Goal: Find specific page/section: Find specific page/section

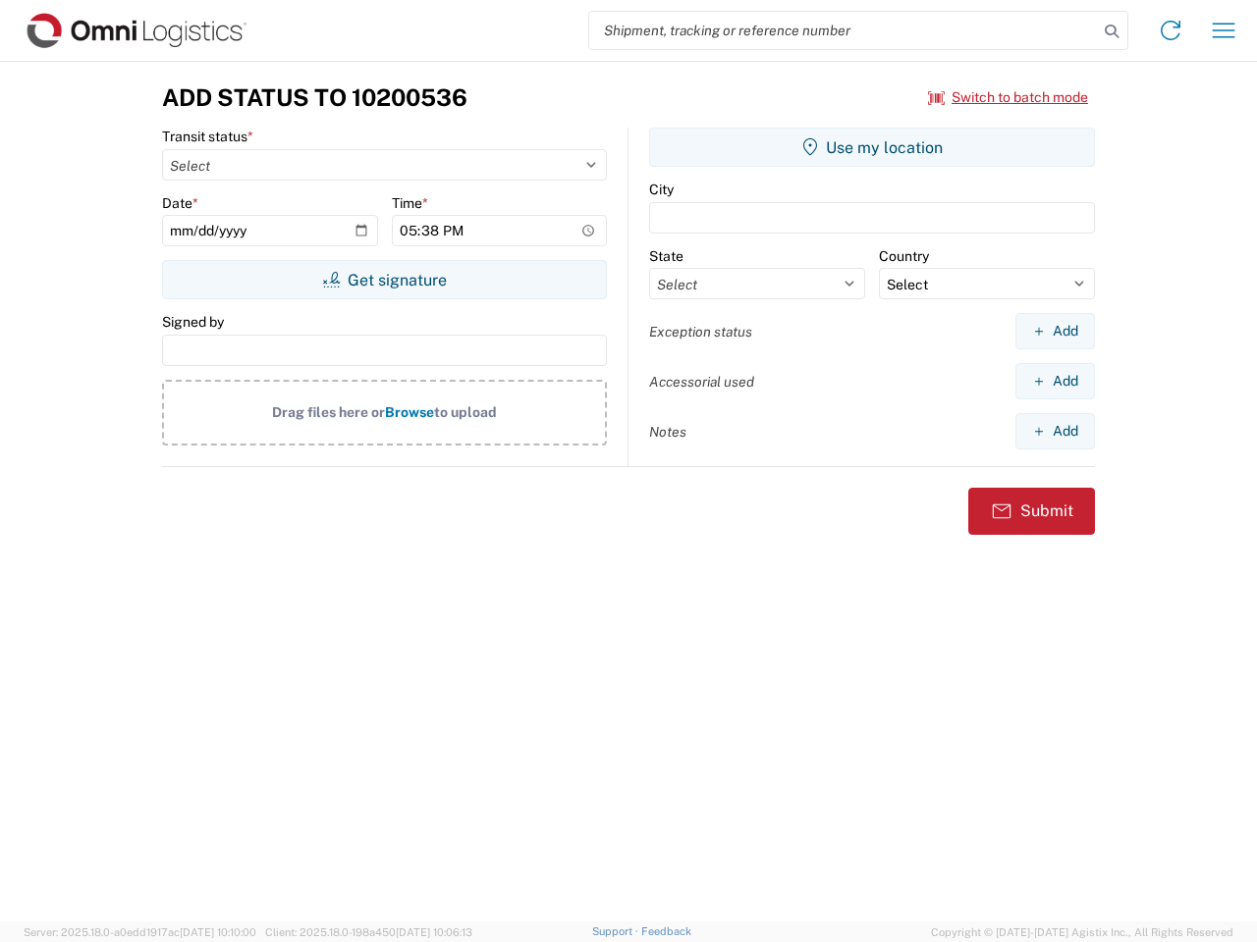
click at [843, 30] on input "search" at bounding box center [843, 30] width 509 height 37
click at [1111, 31] on icon at bounding box center [1111, 31] width 27 height 27
click at [1170, 30] on icon at bounding box center [1169, 30] width 31 height 31
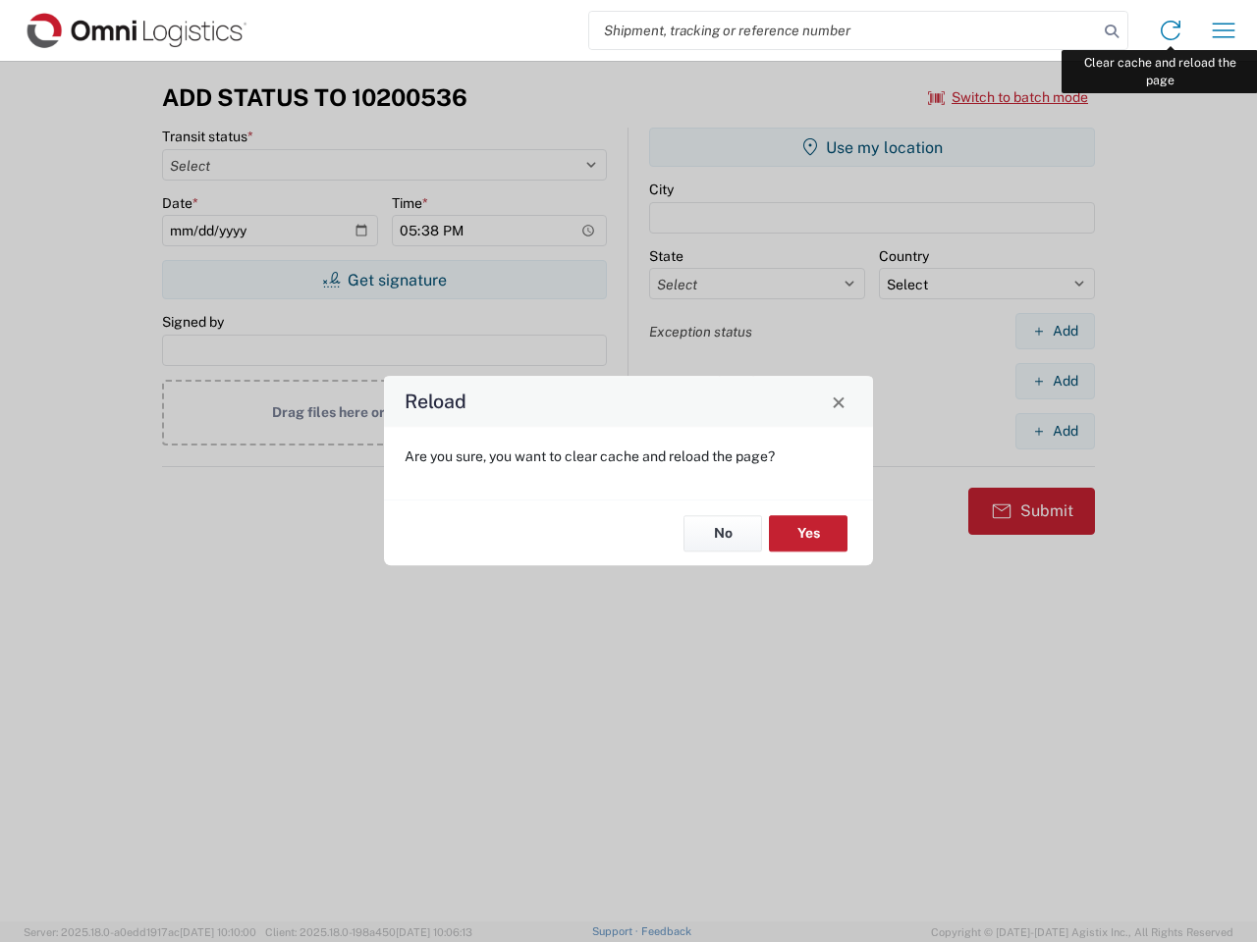
click at [1223, 30] on div "Reload Are you sure, you want to clear cache and reload the page? No Yes" at bounding box center [628, 471] width 1257 height 942
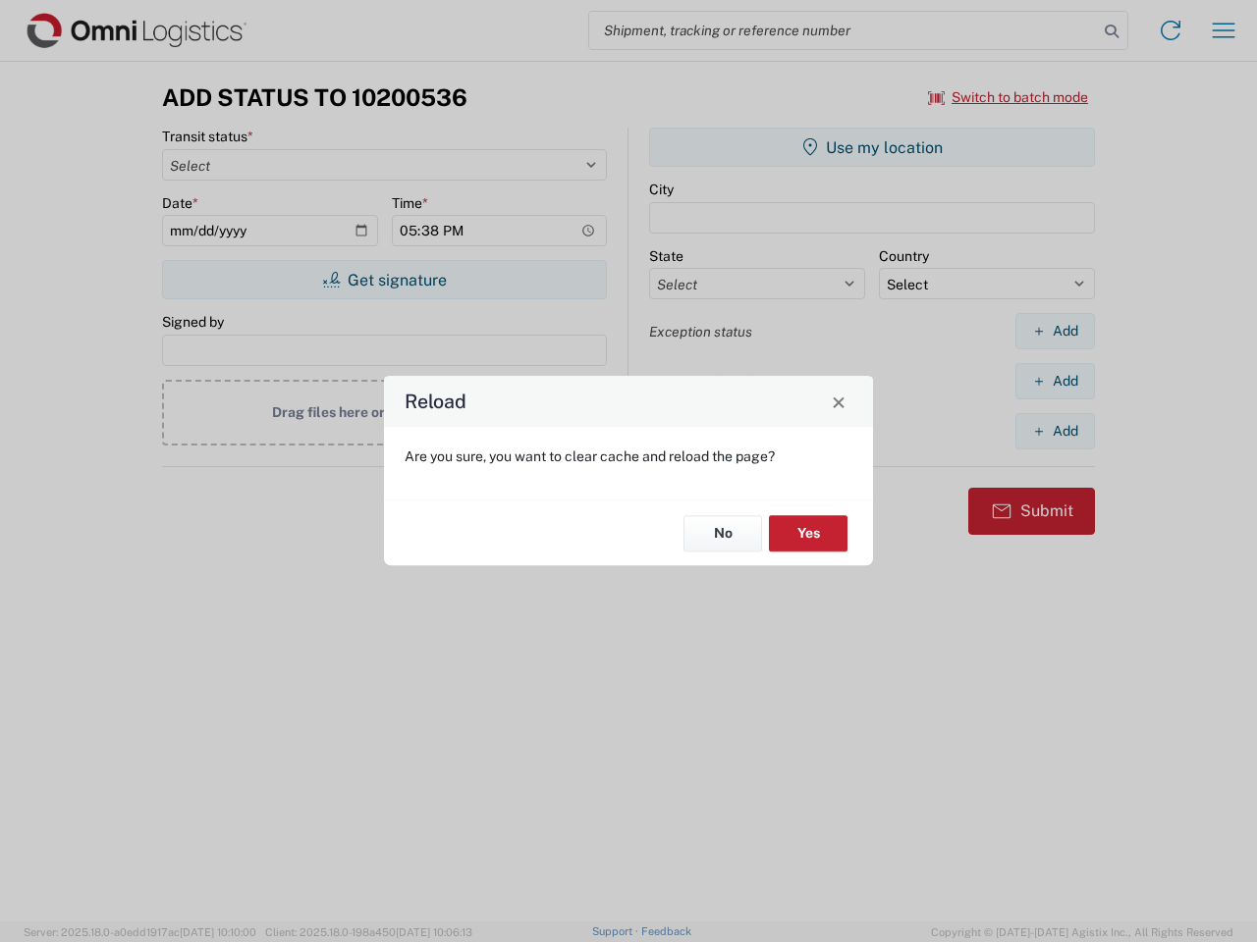
click at [1008, 97] on div "Reload Are you sure, you want to clear cache and reload the page? No Yes" at bounding box center [628, 471] width 1257 height 942
click at [384, 280] on div "Reload Are you sure, you want to clear cache and reload the page? No Yes" at bounding box center [628, 471] width 1257 height 942
click at [872, 147] on div "Reload Are you sure, you want to clear cache and reload the page? No Yes" at bounding box center [628, 471] width 1257 height 942
click at [1054, 331] on div "Reload Are you sure, you want to clear cache and reload the page? No Yes" at bounding box center [628, 471] width 1257 height 942
click at [1054, 381] on div "Reload Are you sure, you want to clear cache and reload the page? No Yes" at bounding box center [628, 471] width 1257 height 942
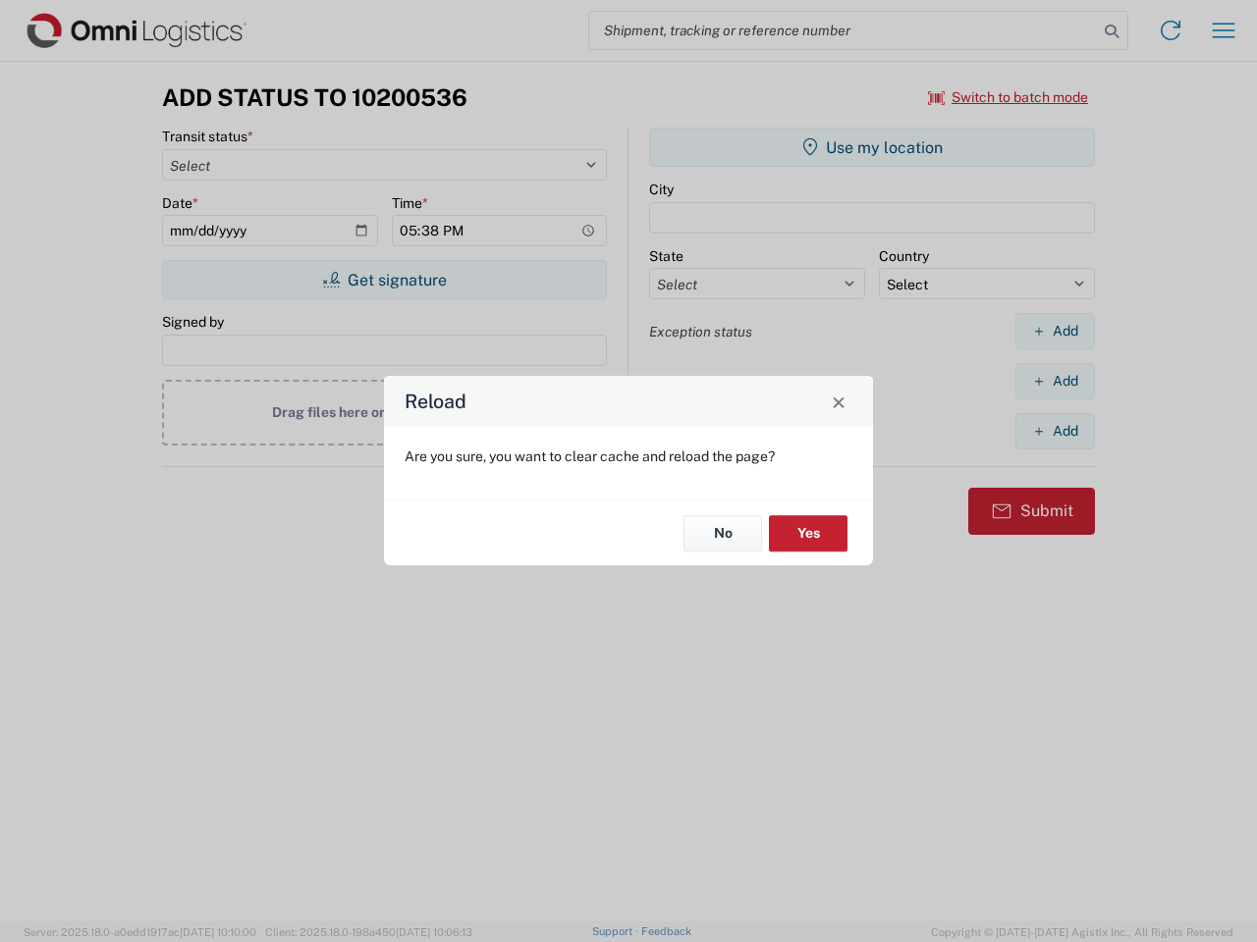
click at [1054, 431] on div "Reload Are you sure, you want to clear cache and reload the page? No Yes" at bounding box center [628, 471] width 1257 height 942
